Goal: Check status: Check status

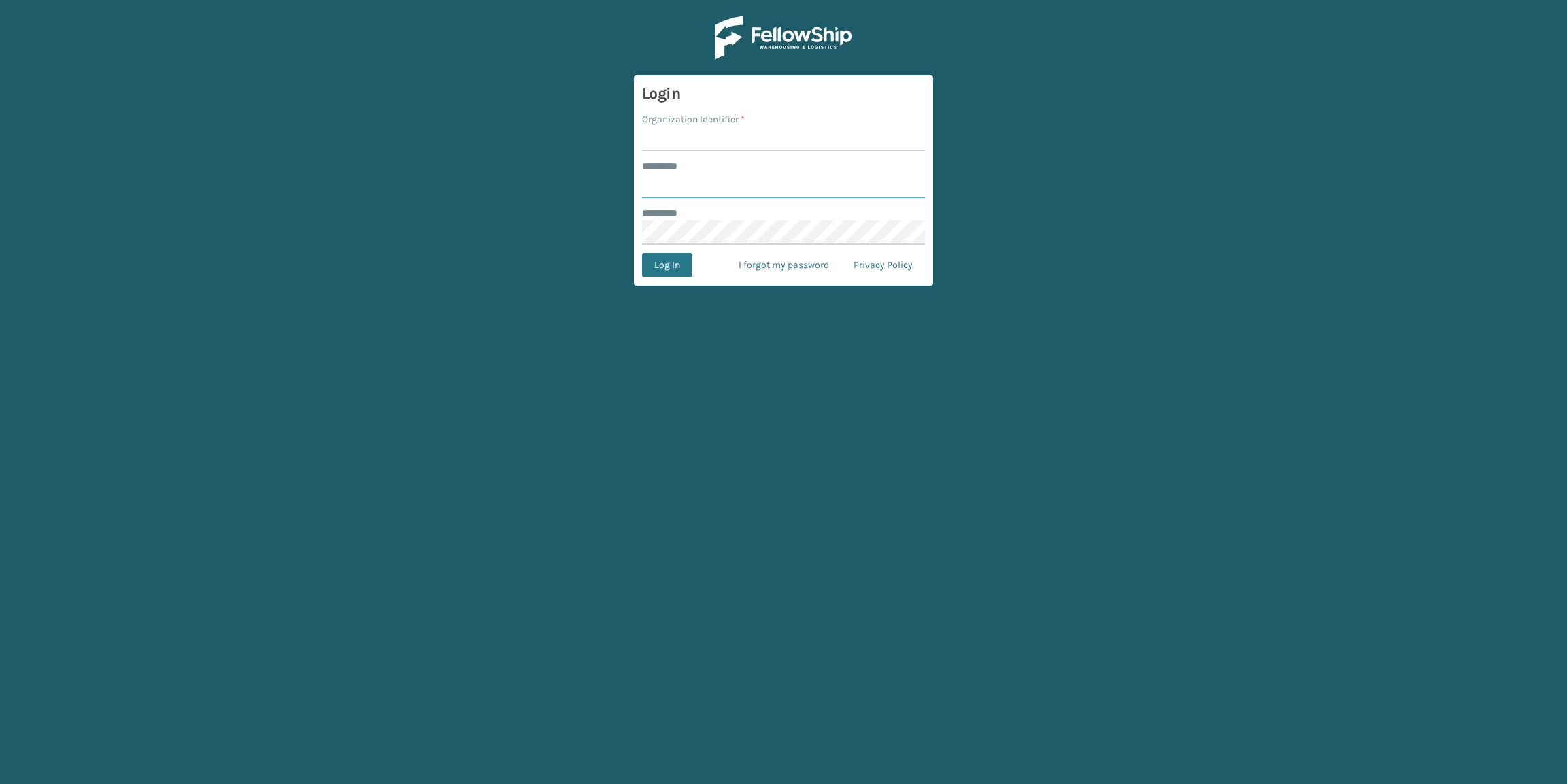
type input "*******"
click at [669, 137] on input "Organization Identifier *" at bounding box center [783, 139] width 283 height 25
type input "Brightech"
click at [639, 271] on form "Login Organization Identifier * Brightech ******** * ******* ******** * Log In …" at bounding box center [783, 181] width 299 height 210
click at [666, 271] on button "Log In" at bounding box center [666, 265] width 50 height 25
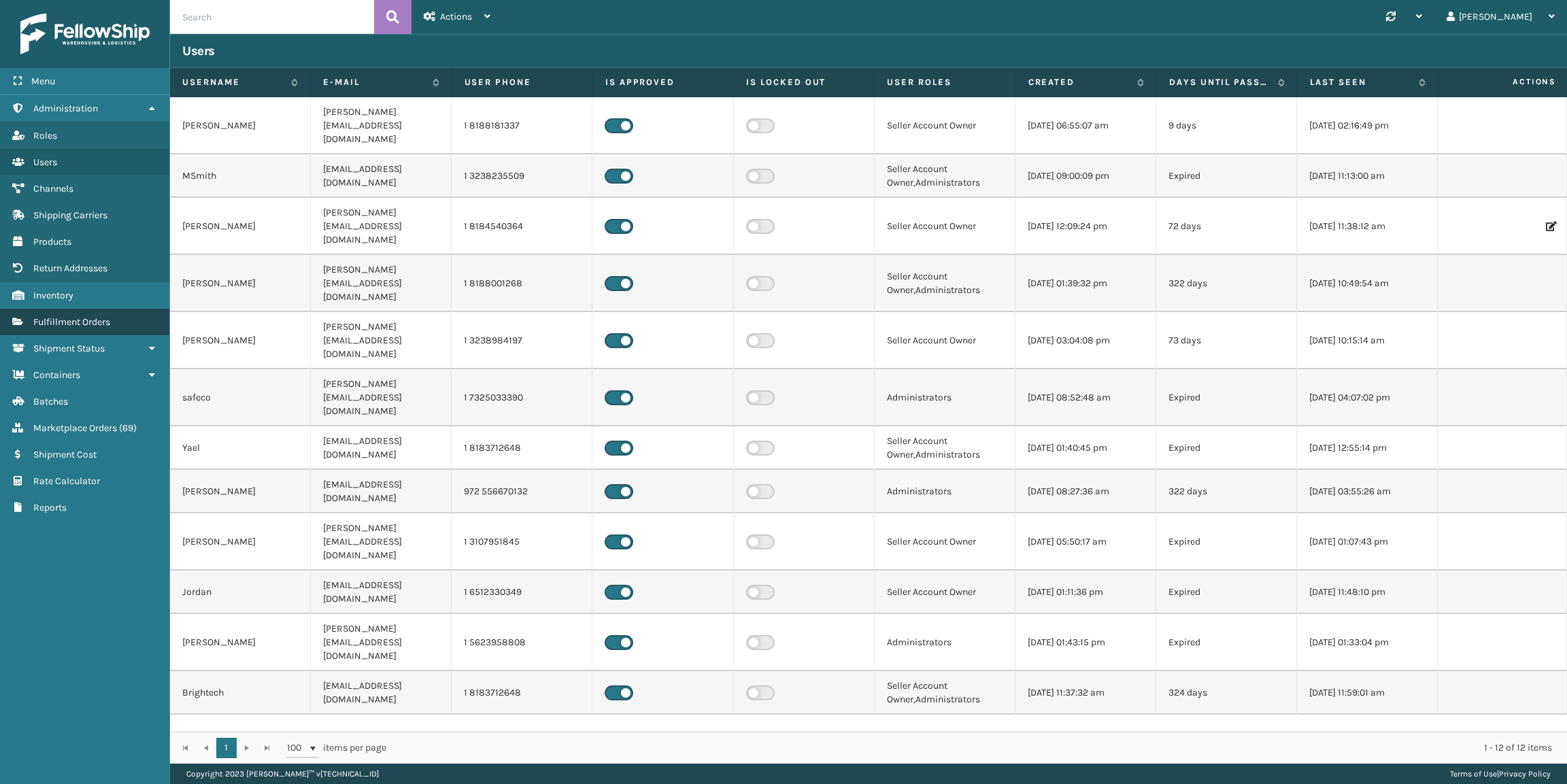
click at [77, 327] on link "Fulfillment Orders" at bounding box center [85, 321] width 170 height 26
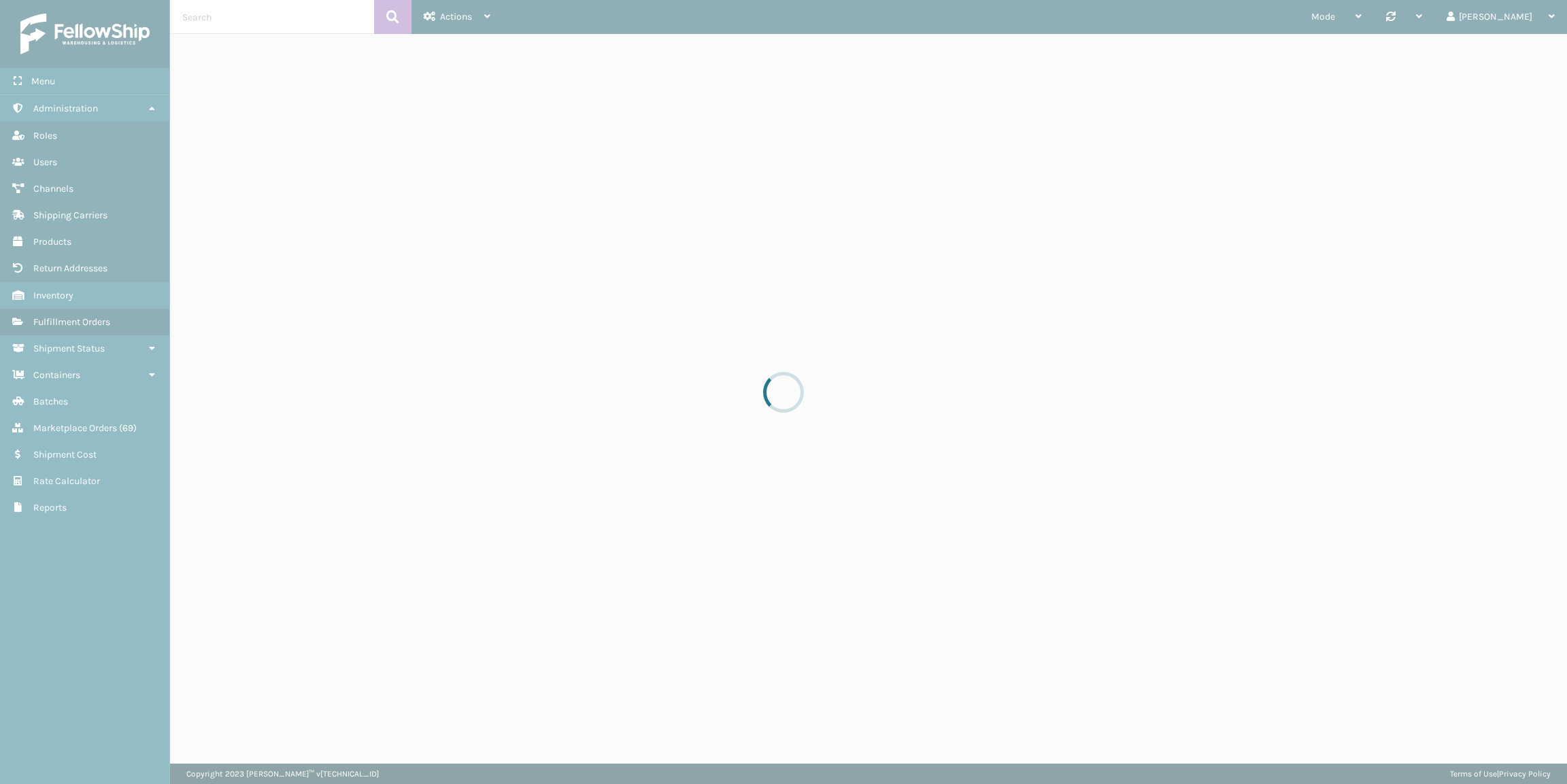
click at [265, 29] on div at bounding box center [784, 392] width 1567 height 784
click at [267, 17] on div at bounding box center [784, 392] width 1567 height 784
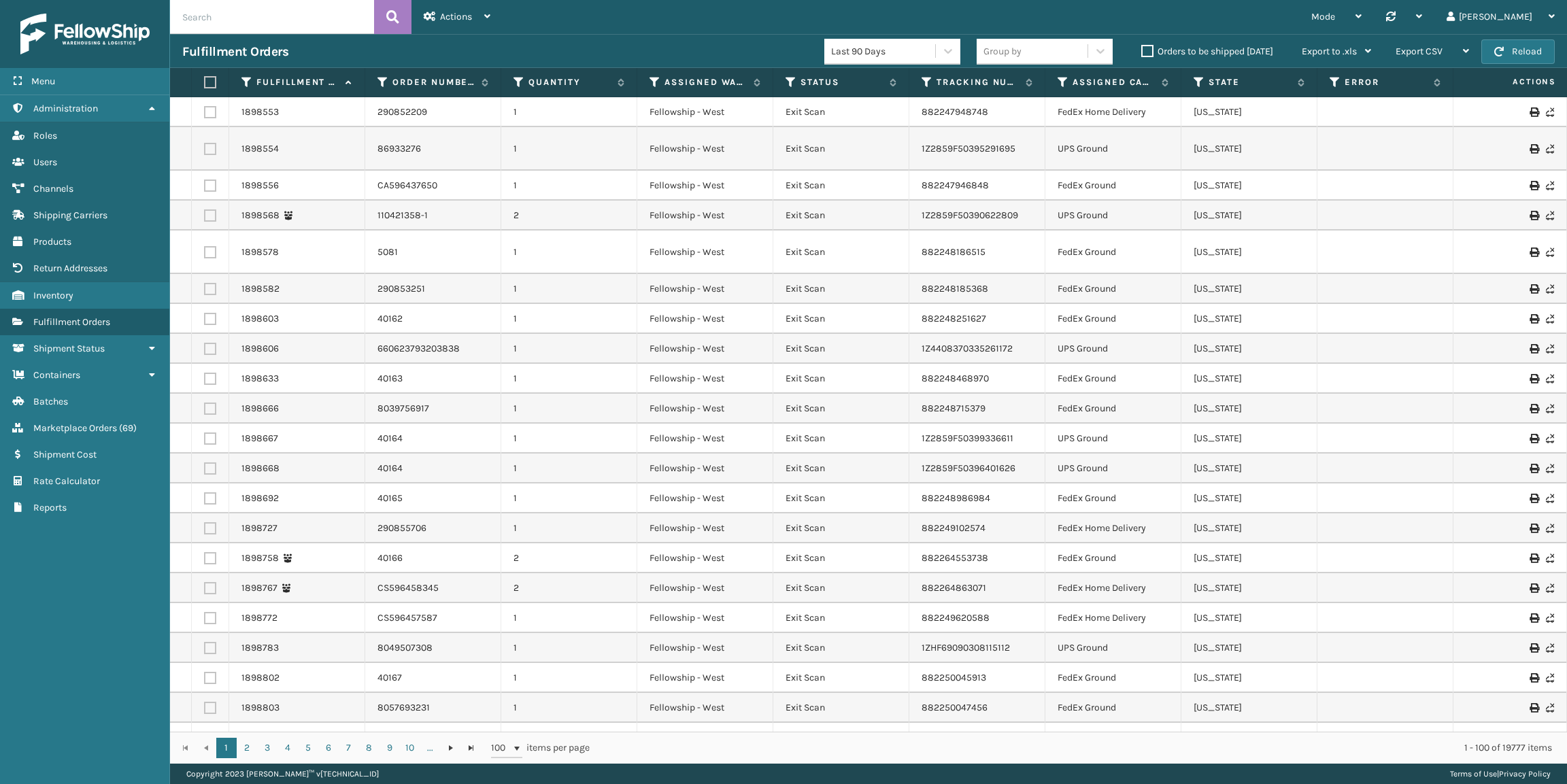
click at [257, 20] on input "text" at bounding box center [272, 17] width 204 height 34
paste input "112017786-1"
type input "112017786-1"
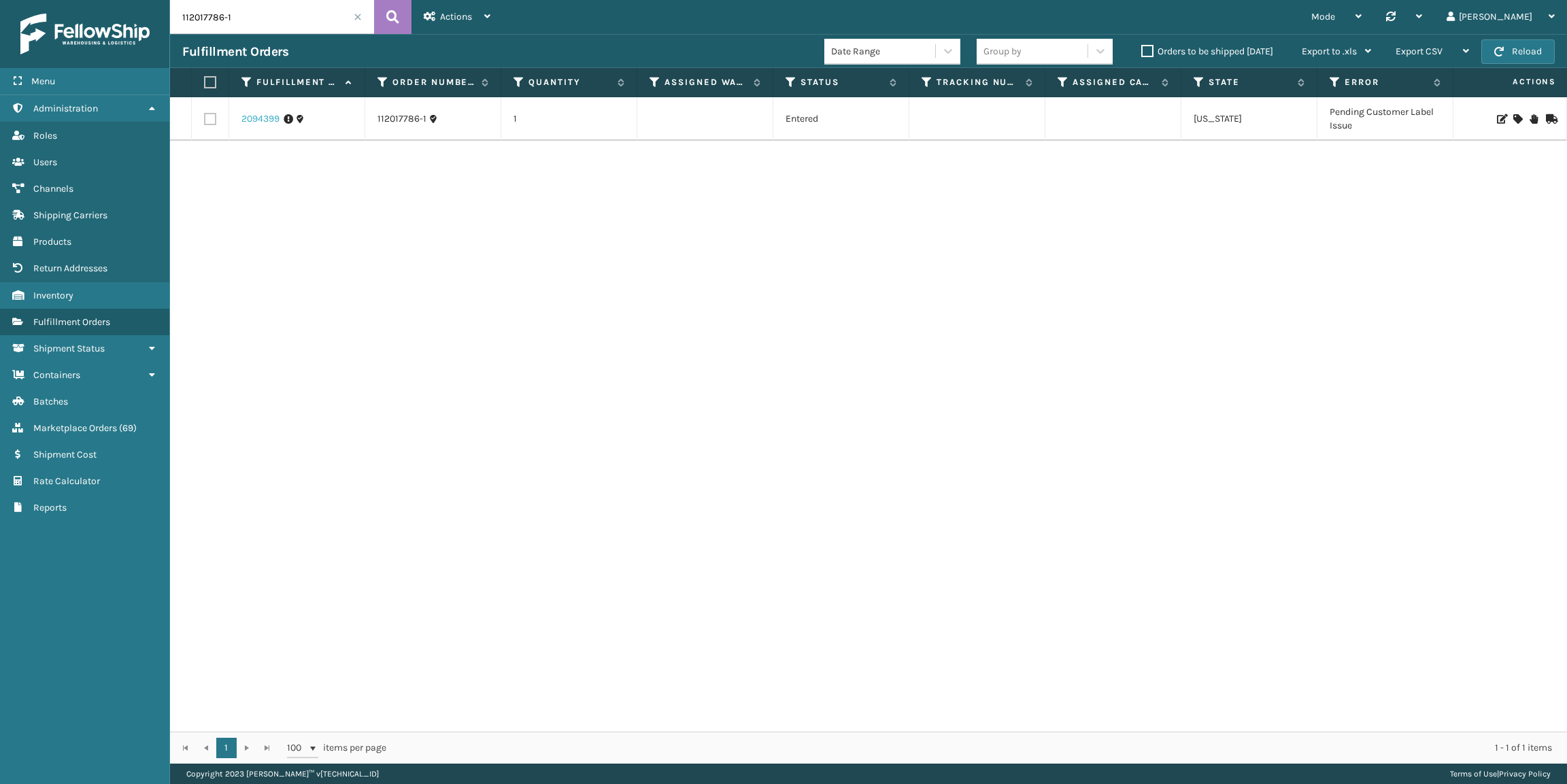
click at [264, 119] on link "2094399" at bounding box center [260, 119] width 38 height 14
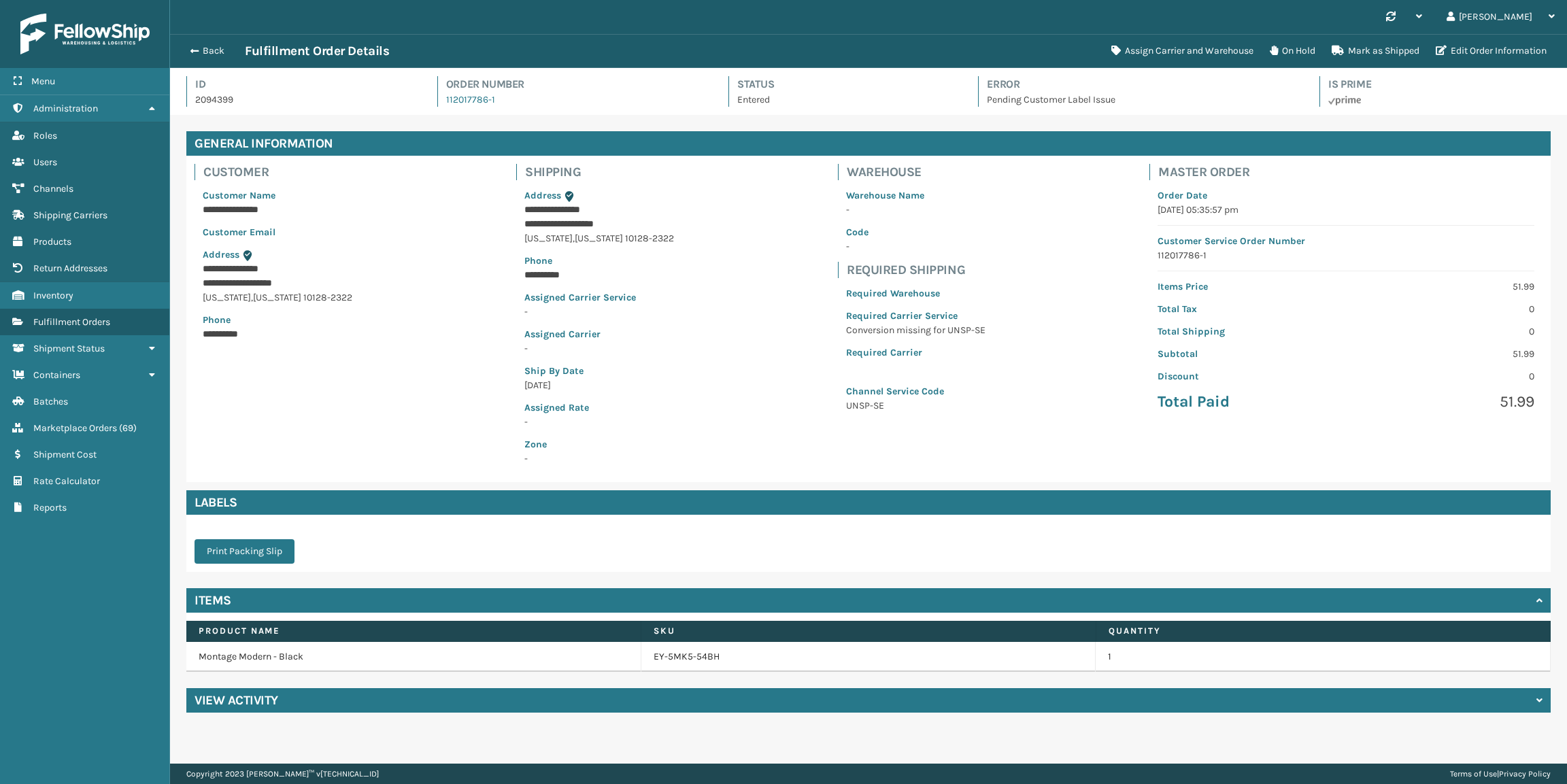
scroll to position [32, 1397]
